Goal: Task Accomplishment & Management: Complete application form

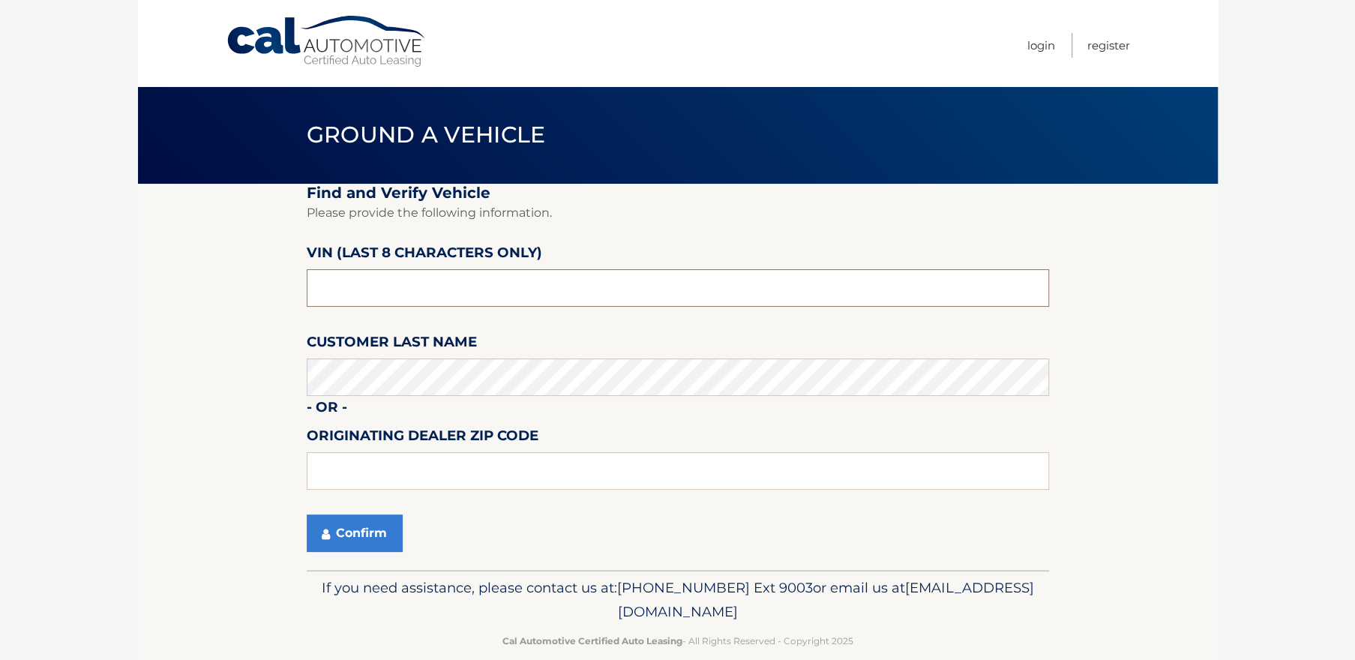
click at [360, 292] on input "text" at bounding box center [678, 287] width 742 height 37
type input "MN091039"
click at [384, 535] on button "Confirm" at bounding box center [355, 532] width 96 height 37
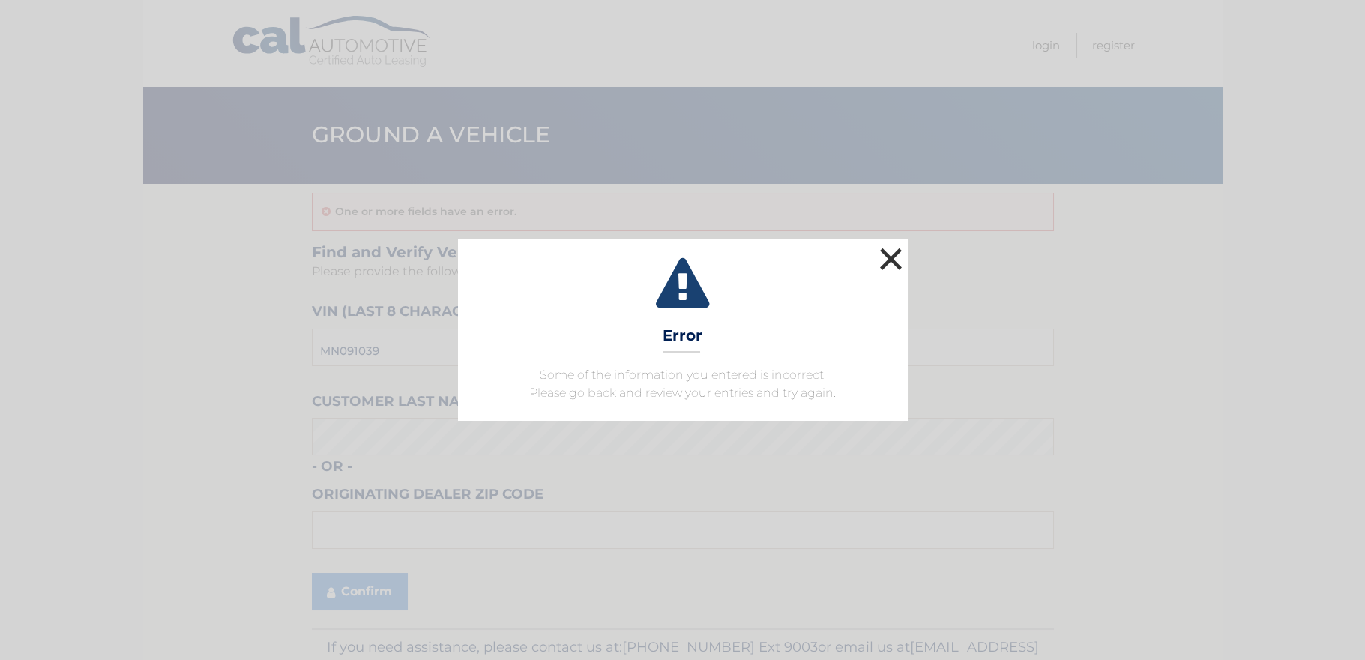
click at [898, 259] on button "×" at bounding box center [892, 259] width 30 height 30
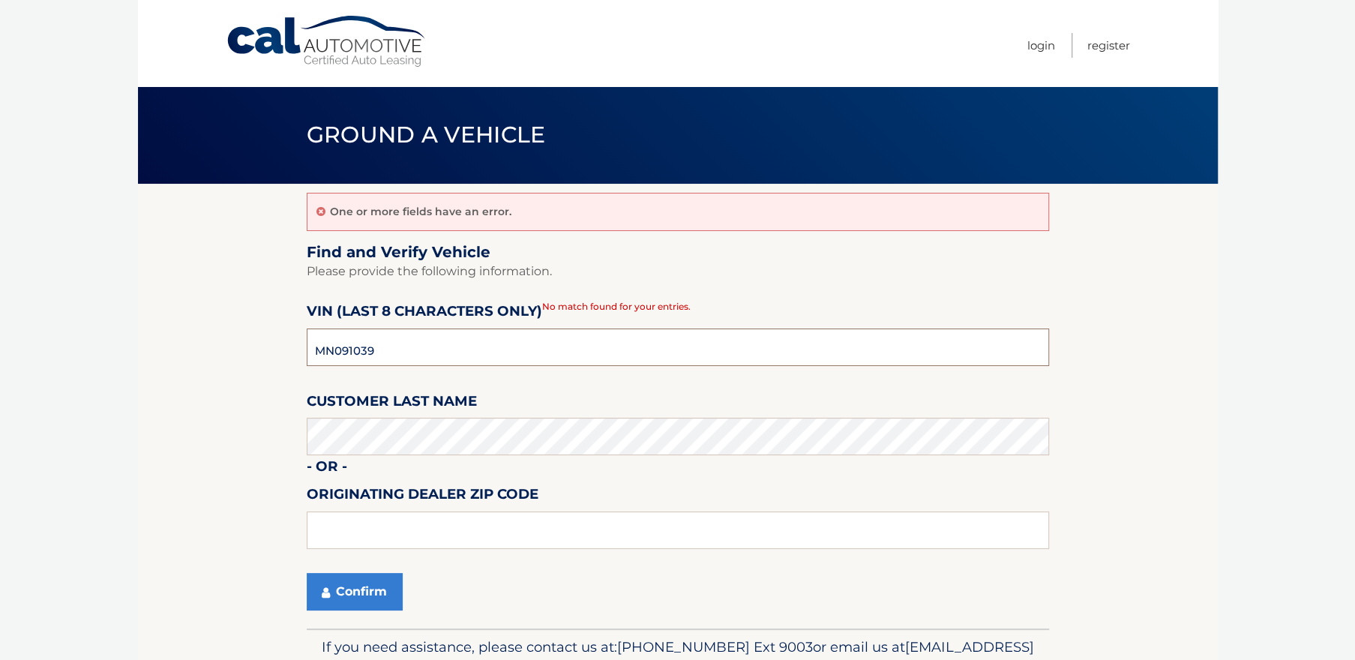
drag, startPoint x: 333, startPoint y: 349, endPoint x: 316, endPoint y: 349, distance: 16.5
click at [316, 349] on input "MN091039" at bounding box center [678, 346] width 742 height 37
type input "NM091039"
click at [410, 355] on input "NM091039" at bounding box center [678, 346] width 742 height 37
click at [355, 600] on button "Confirm" at bounding box center [355, 591] width 96 height 37
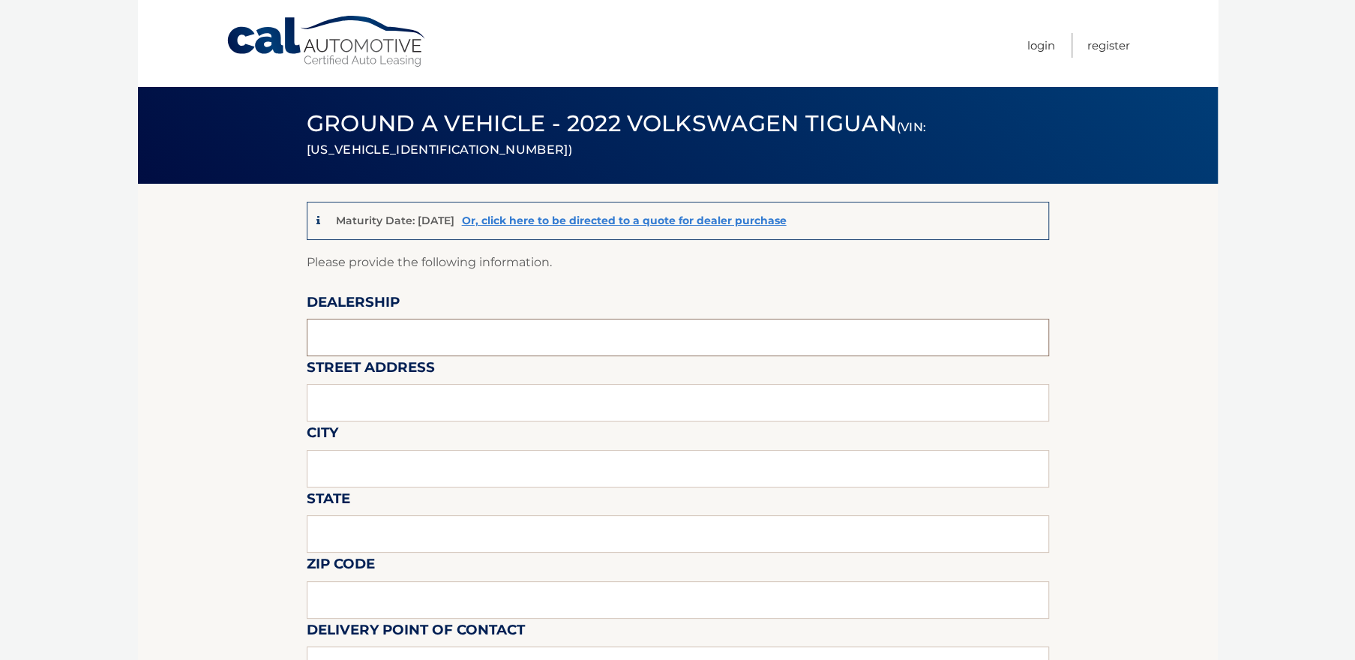
click at [337, 330] on input "text" at bounding box center [678, 337] width 742 height 37
type input "VOLKSWAGEN OF HUNTINGTON"
type input "838 E JERICHO TPKE"
type input "HUNTINGTON STATION"
type input "NEW YORK"
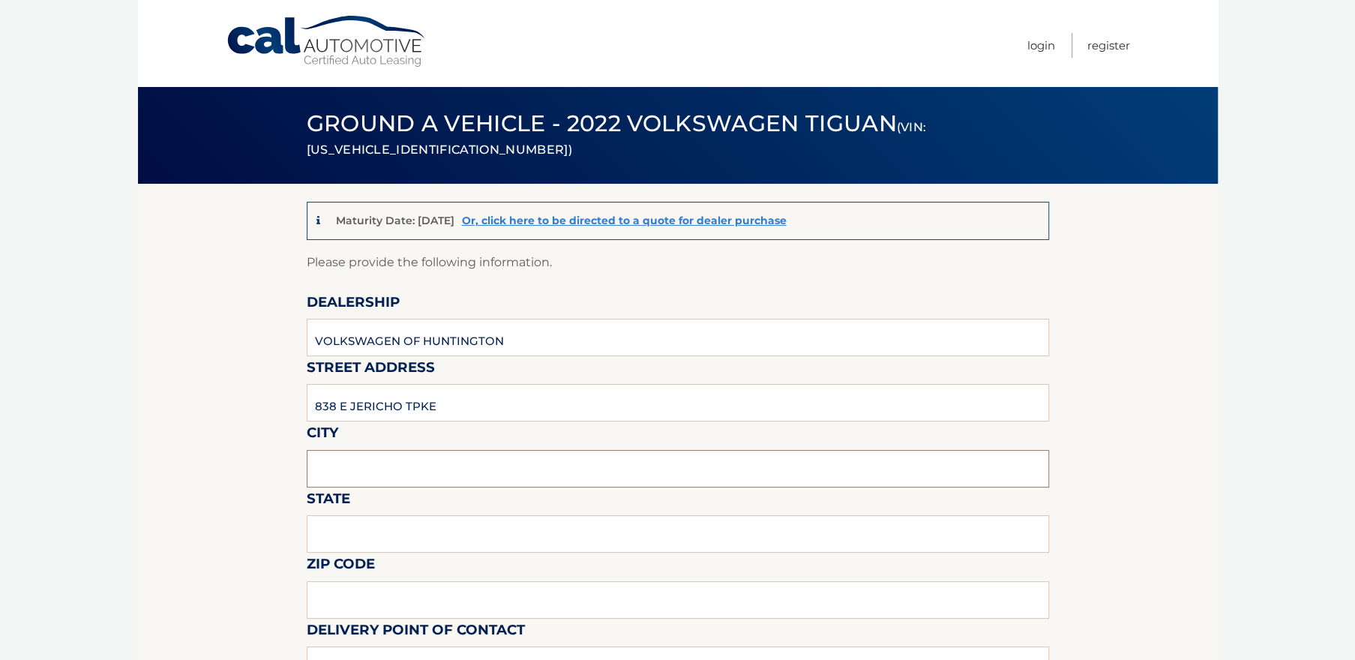
type input "11746"
type input "SHAWN"
type input "6314708111"
type input "SHAWN@VWOFHUNTINGTON.COM"
type input "DAN W"
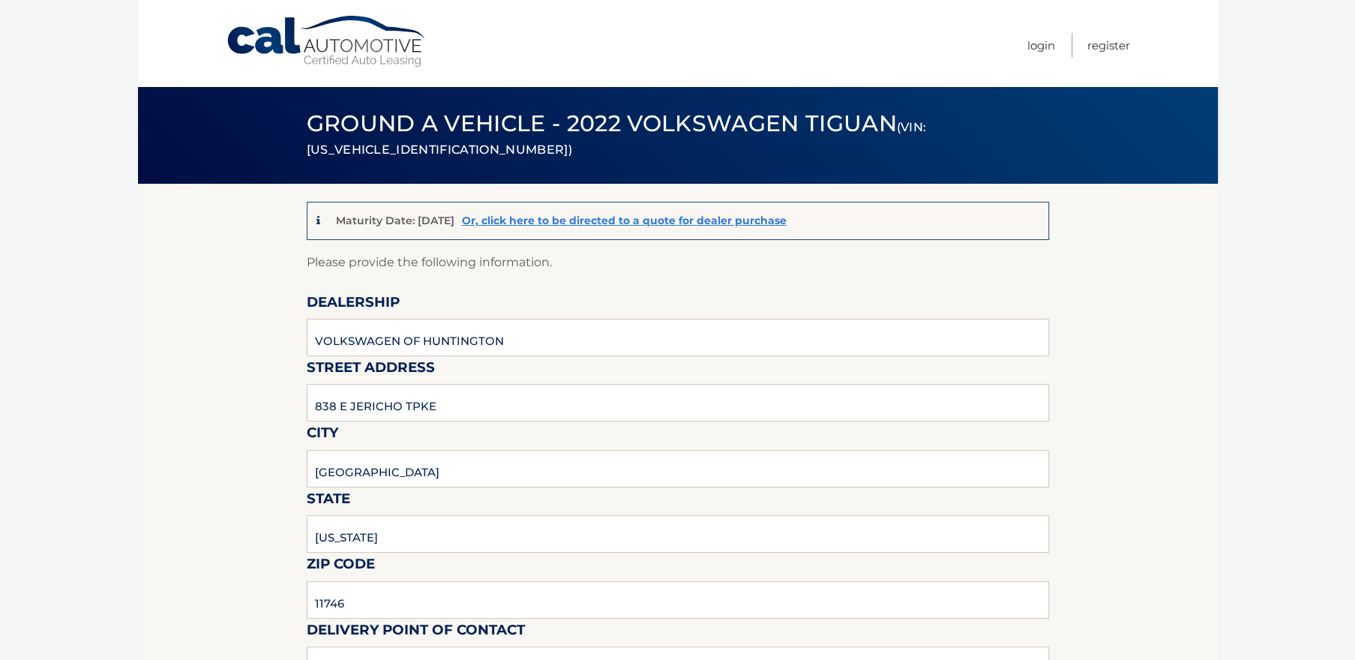
type input "6314708107"
type input "danw@vwofhuntington.com"
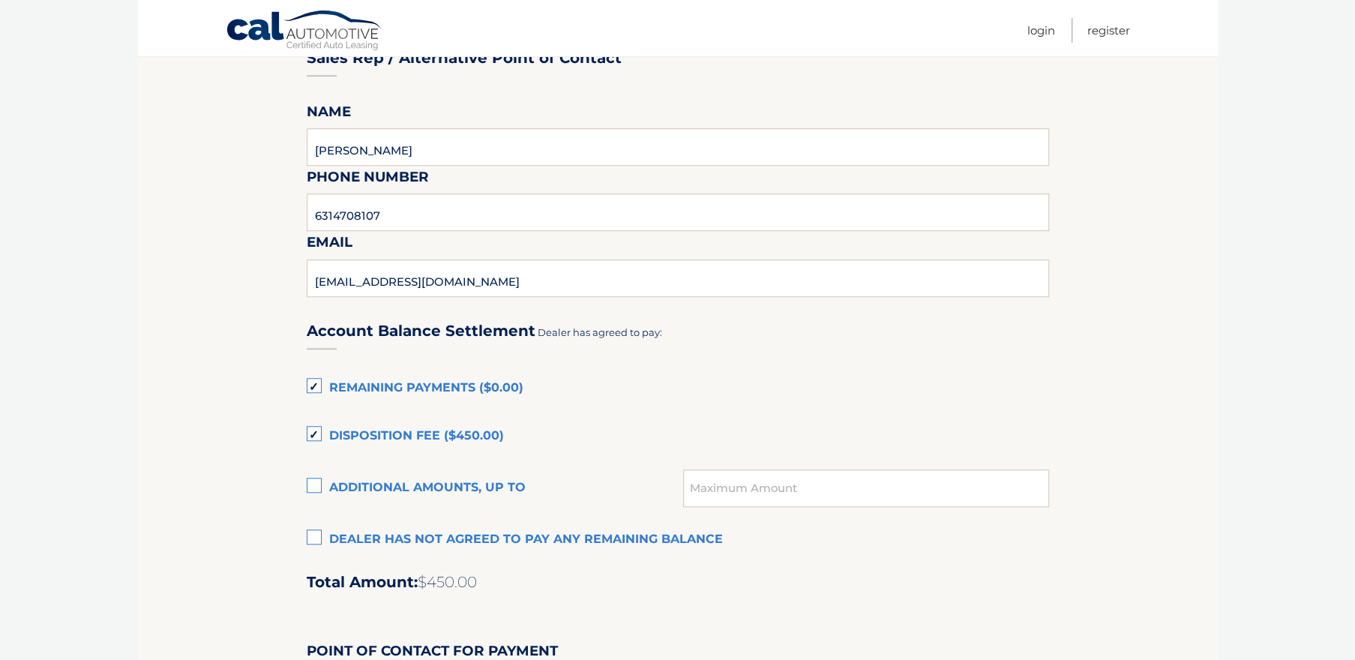
scroll to position [856, 0]
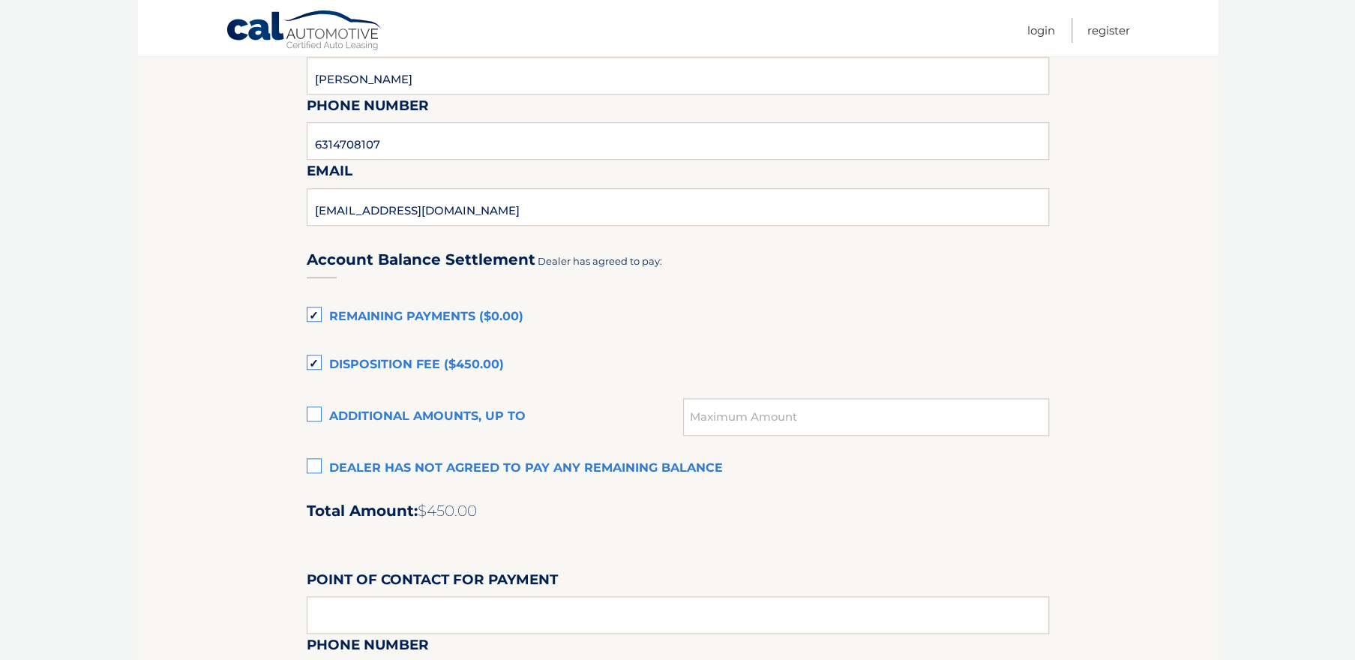
click at [313, 465] on label "Dealer has not agreed to pay any remaining balance" at bounding box center [678, 469] width 742 height 30
click at [0, 0] on input "Dealer has not agreed to pay any remaining balance" at bounding box center [0, 0] width 0 height 0
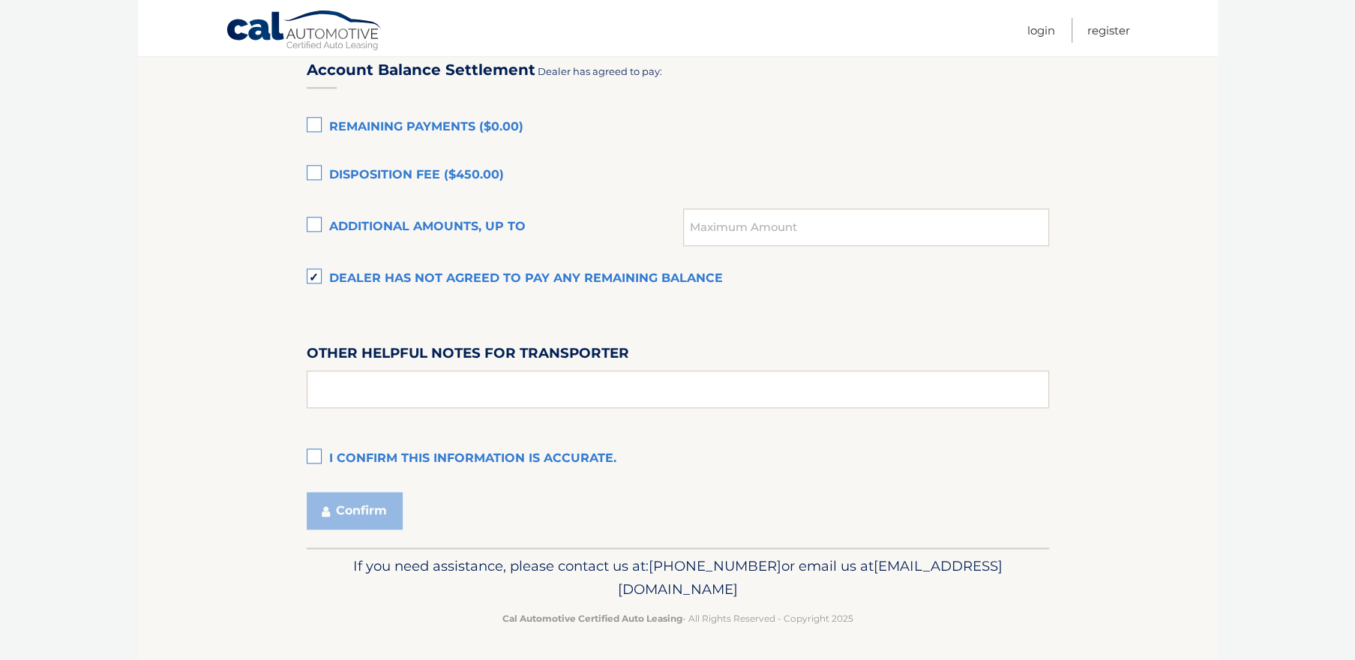
scroll to position [1047, 0]
click at [318, 454] on label "I confirm this information is accurate." at bounding box center [678, 458] width 742 height 30
click at [0, 0] on input "I confirm this information is accurate." at bounding box center [0, 0] width 0 height 0
click at [396, 500] on button "Confirm" at bounding box center [355, 509] width 96 height 37
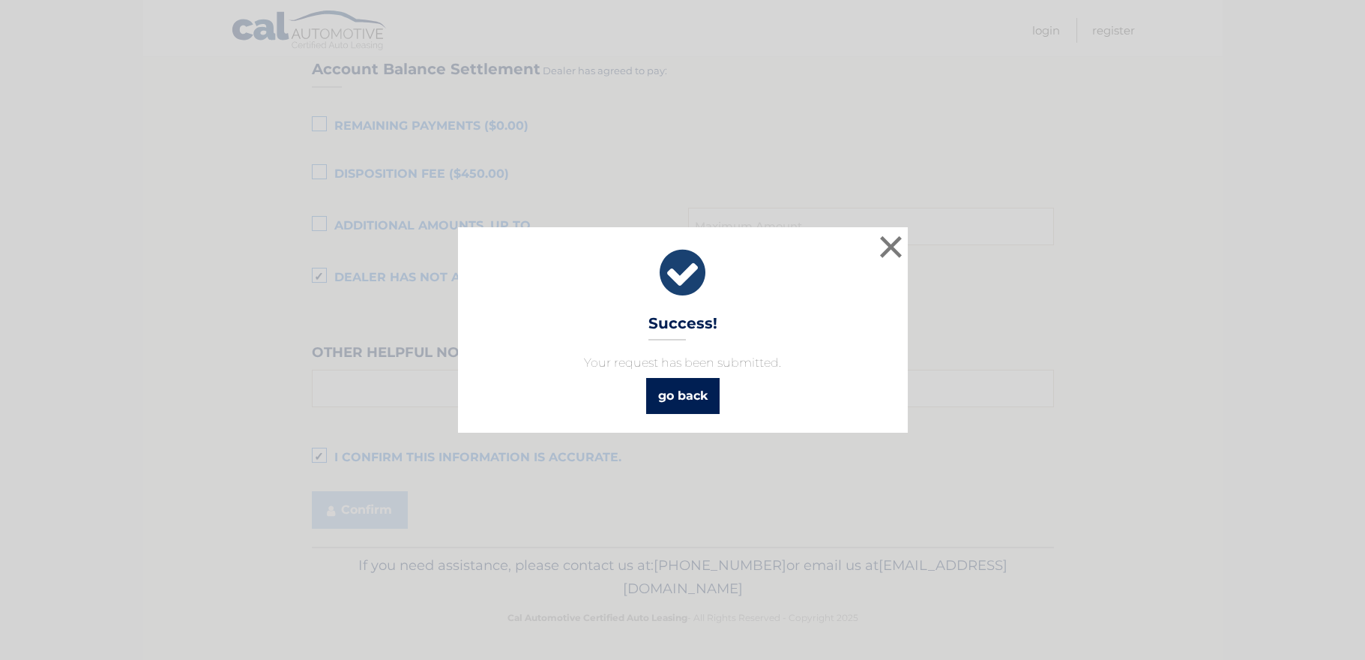
click at [690, 392] on link "go back" at bounding box center [682, 396] width 73 height 36
